Goal: Find specific page/section: Find specific page/section

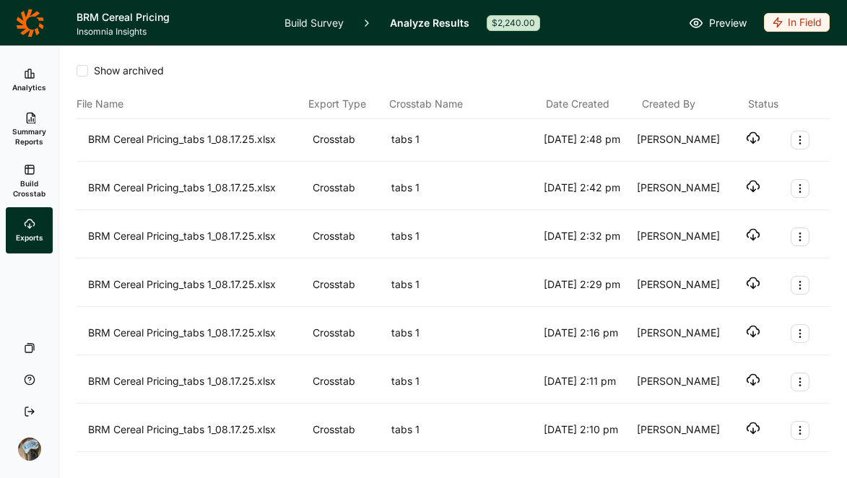
click at [303, 18] on link "Build Survey" at bounding box center [313, 22] width 59 height 45
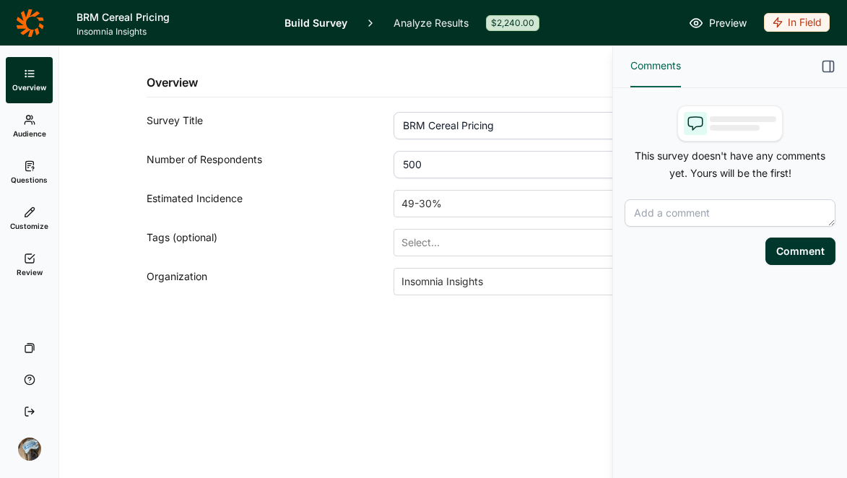
click at [25, 118] on icon at bounding box center [30, 120] width 12 height 12
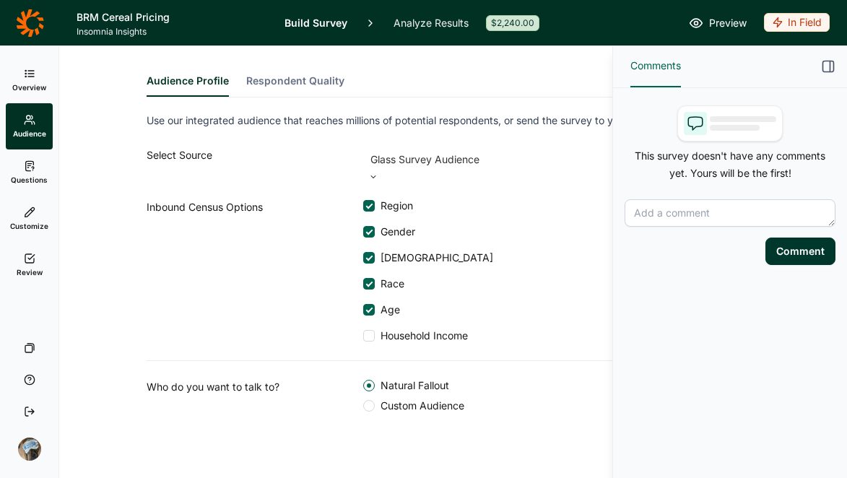
click at [437, 25] on link "Analyze Results" at bounding box center [430, 22] width 75 height 45
